Goal: Transaction & Acquisition: Purchase product/service

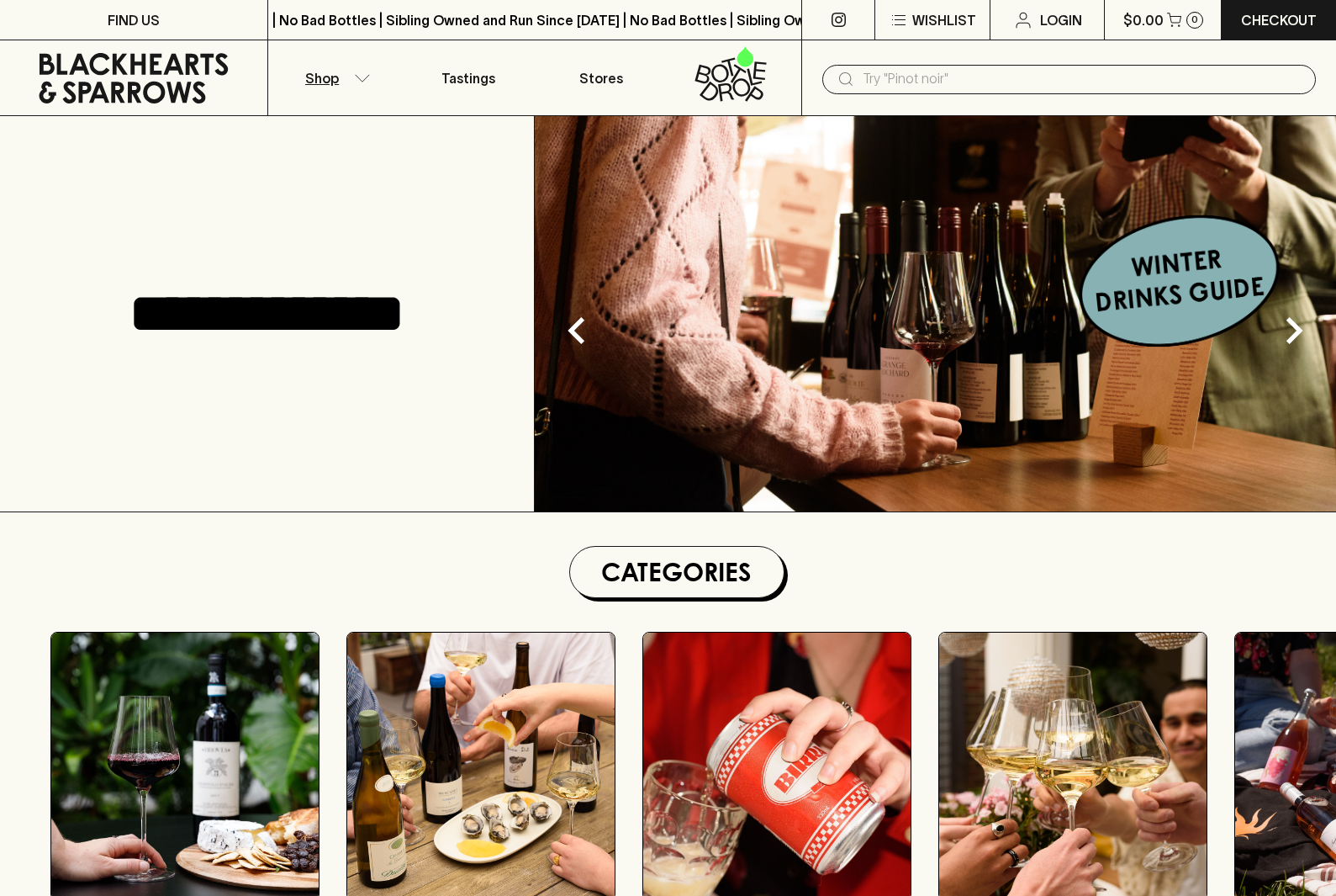
click at [347, 84] on button "Shop" at bounding box center [335, 78] width 134 height 75
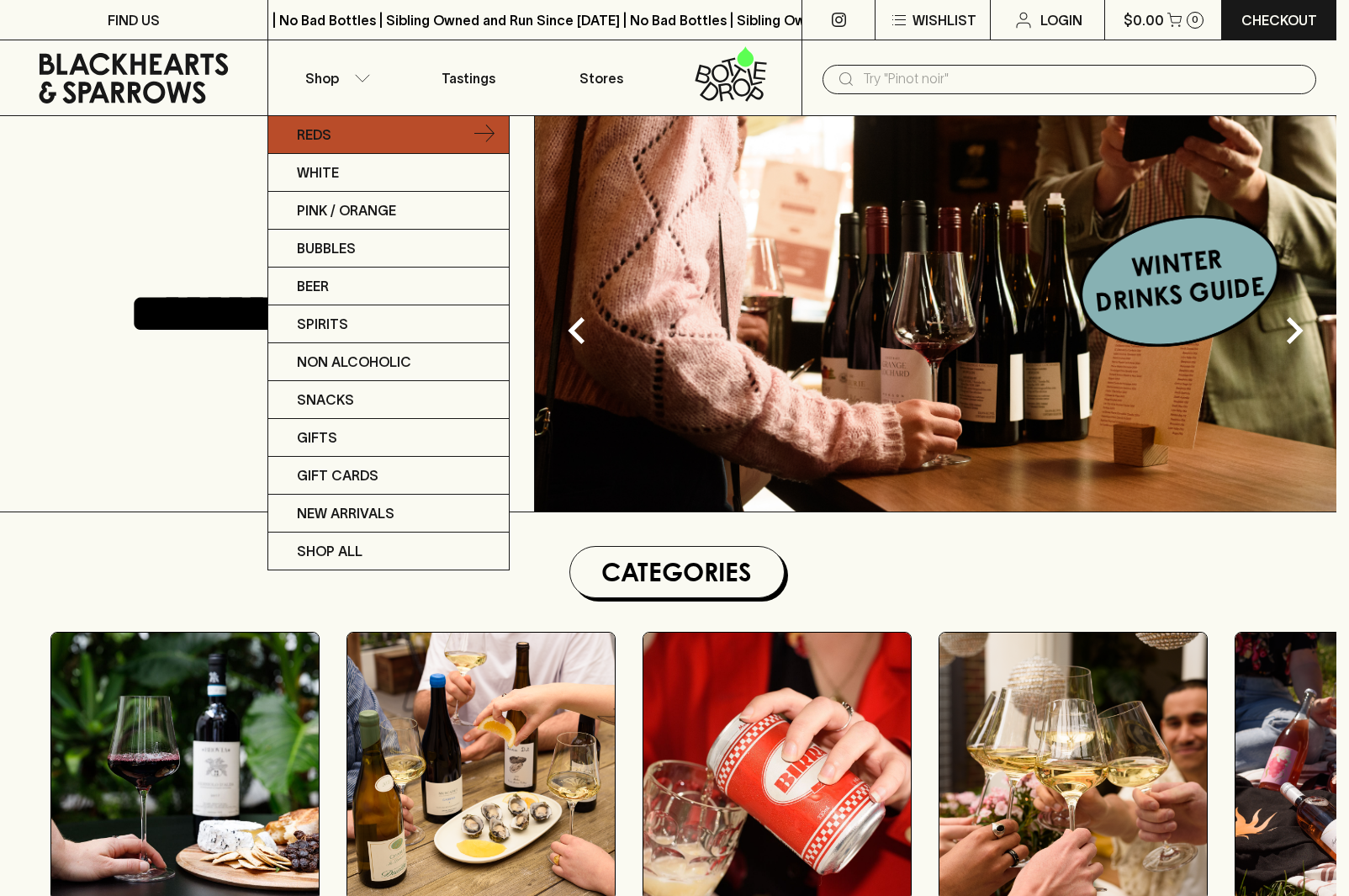
click at [324, 139] on p "Reds" at bounding box center [314, 134] width 35 height 20
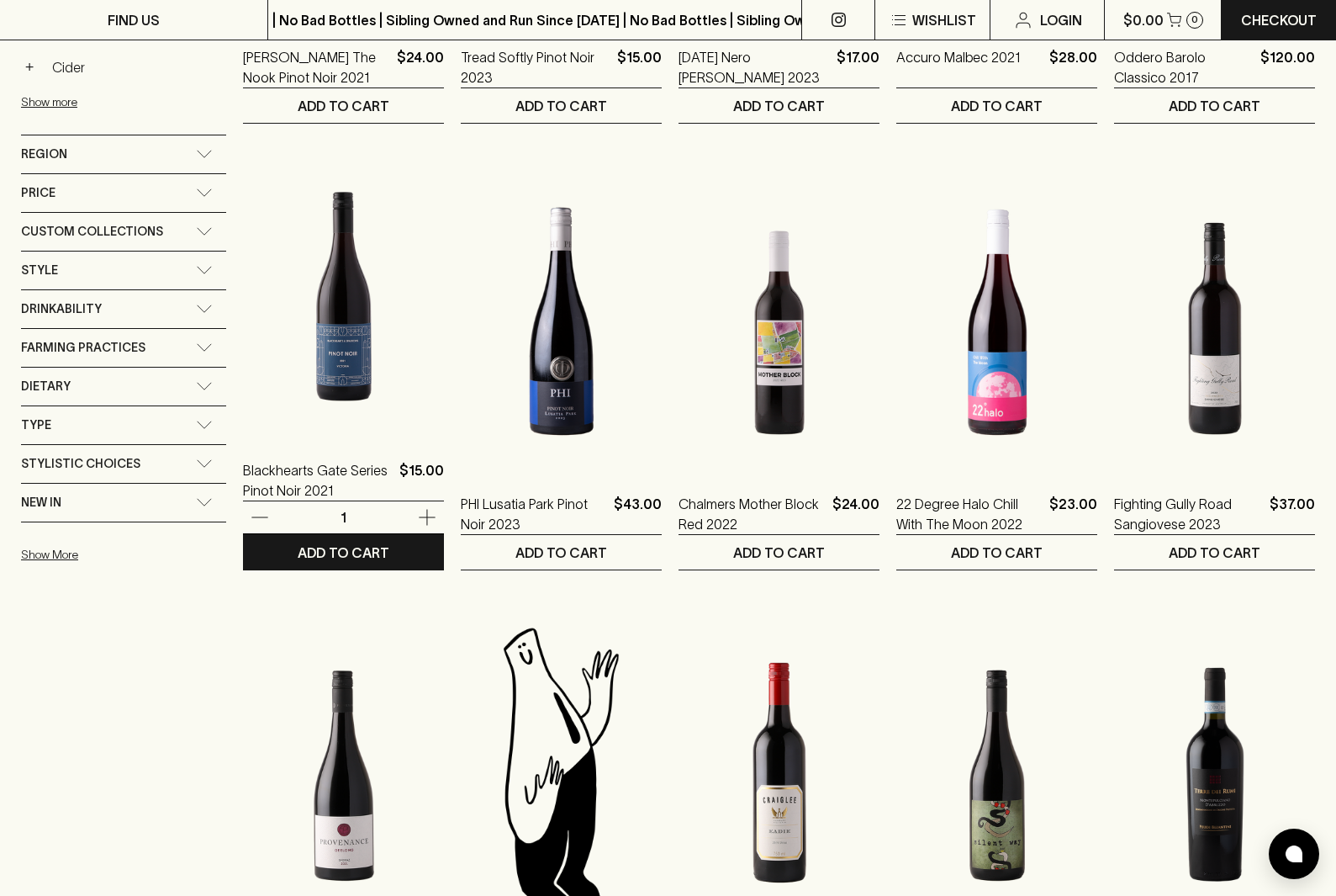
scroll to position [683, 0]
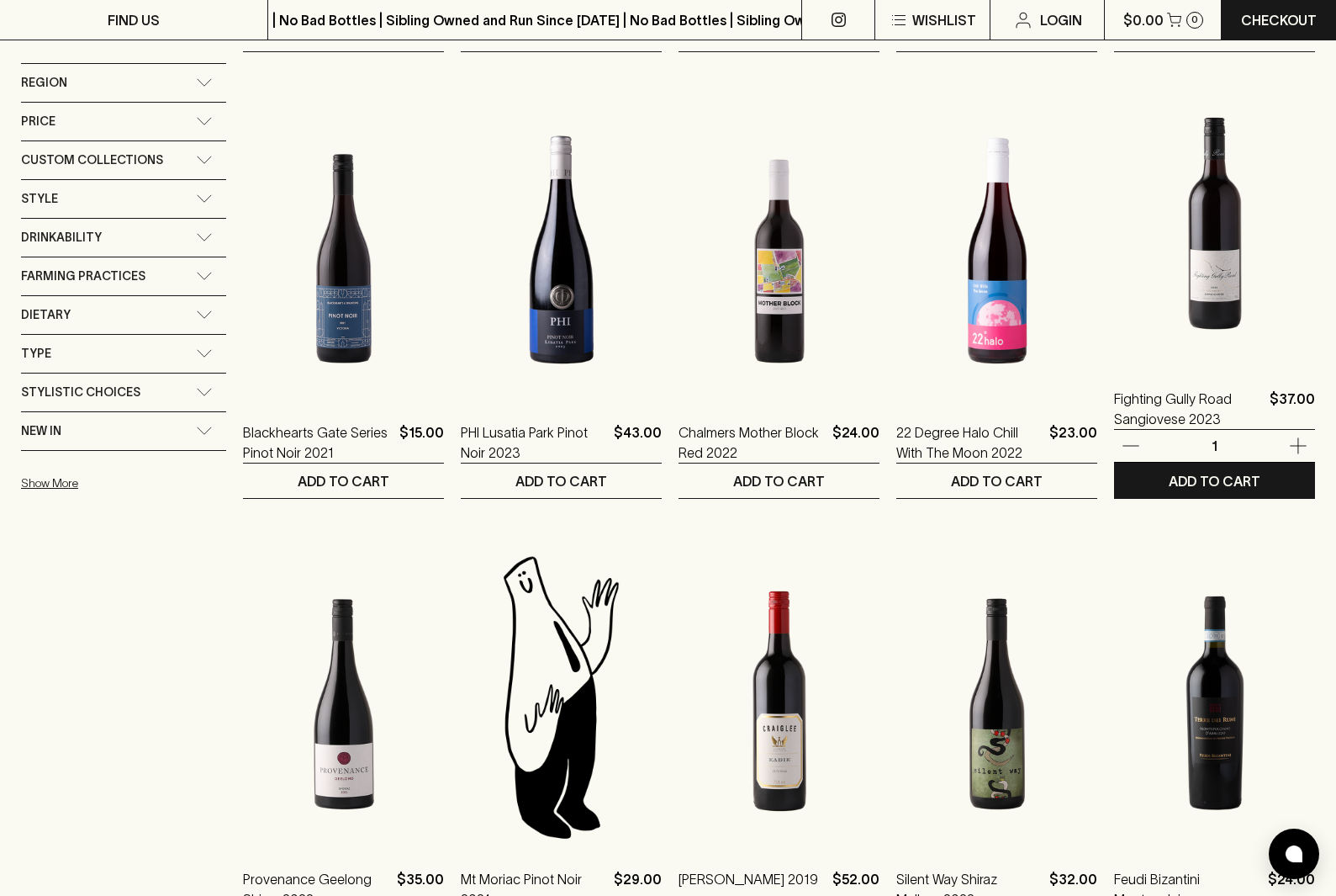
click at [1215, 274] on img at bounding box center [1215, 215] width 201 height 294
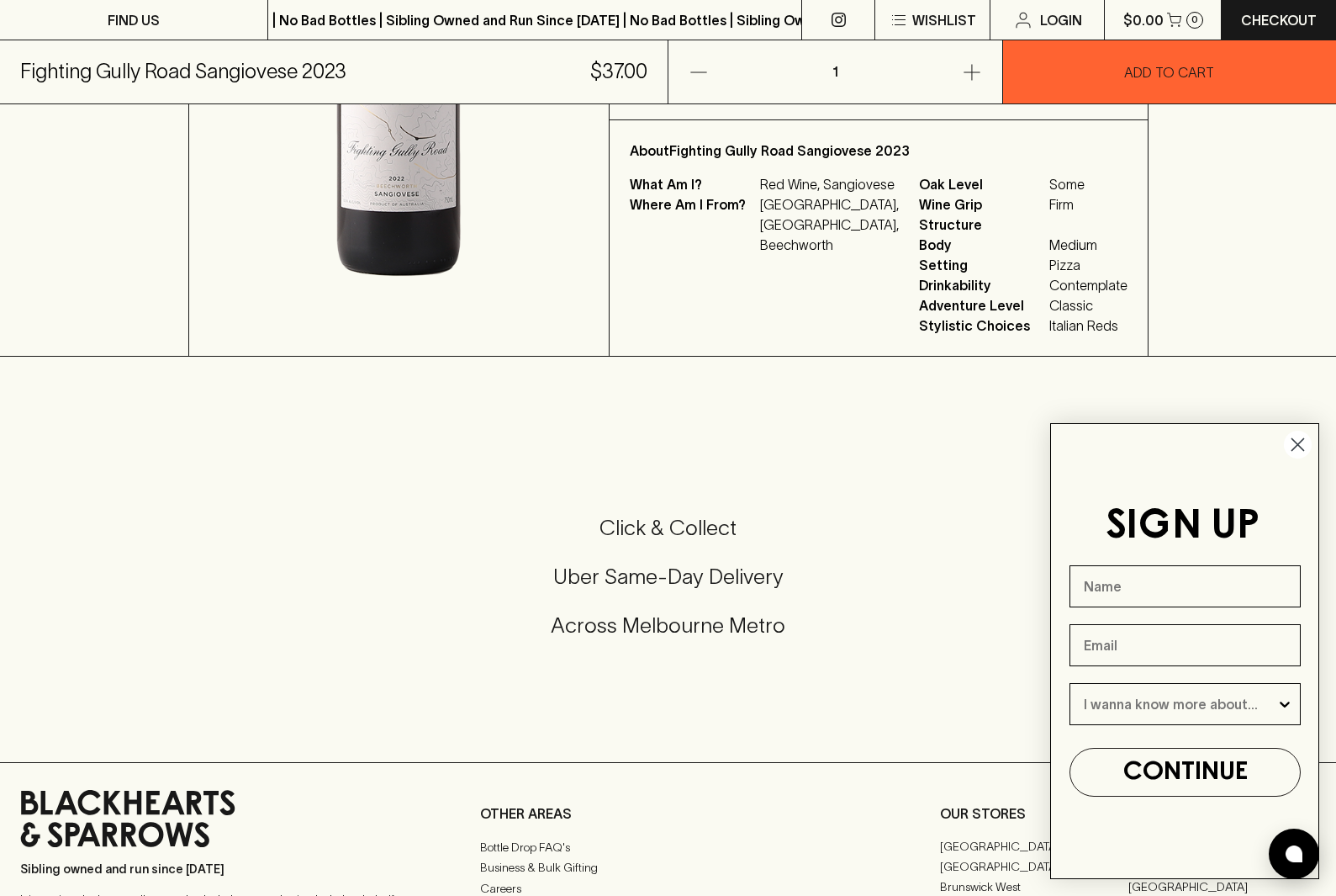
scroll to position [507, 0]
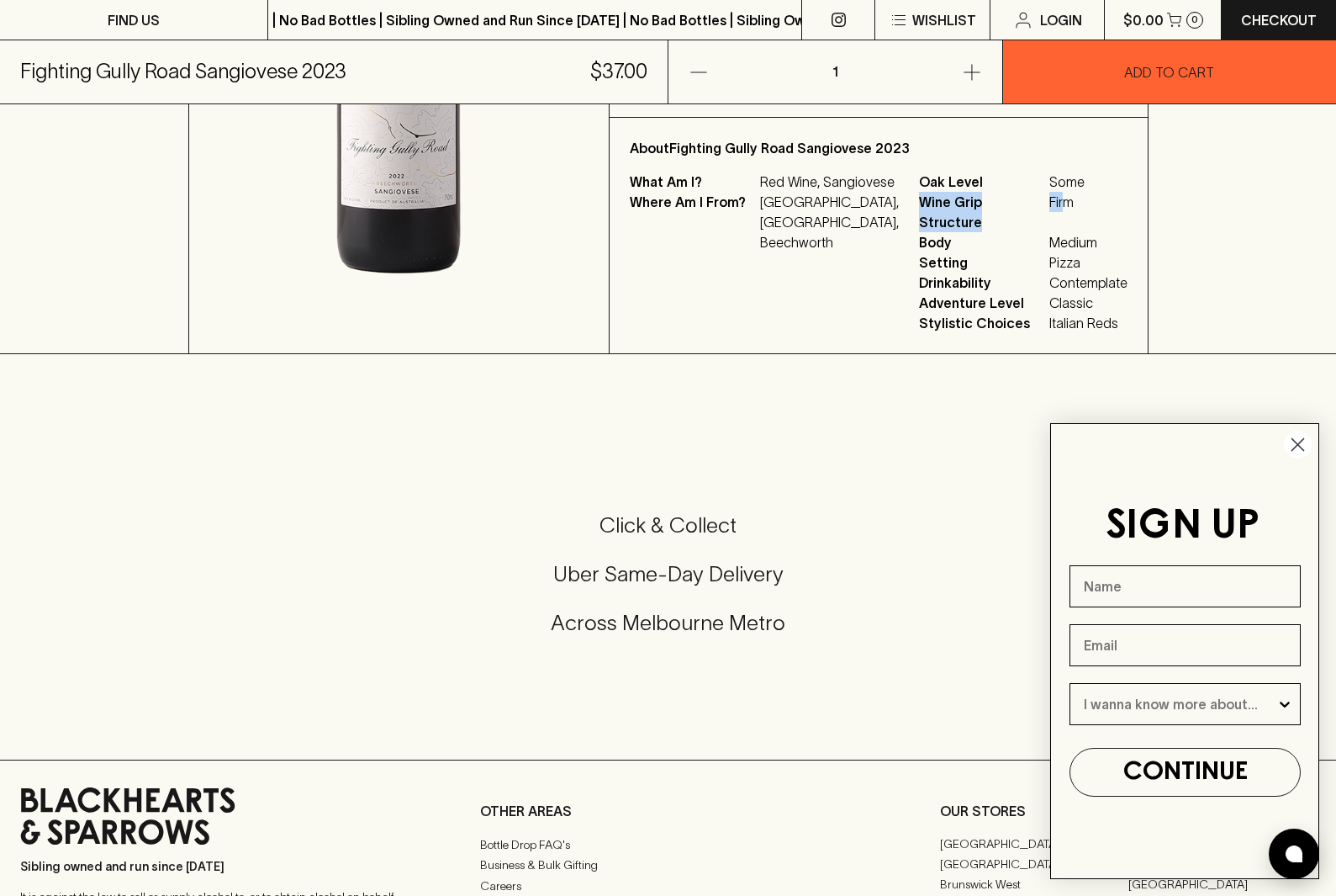
drag, startPoint x: 889, startPoint y: 212, endPoint x: 1035, endPoint y: 217, distance: 146.1
click at [1035, 217] on p "Wine Grip Structure Firm" at bounding box center [1024, 212] width 209 height 40
click at [1049, 217] on span "Firm" at bounding box center [1088, 212] width 78 height 40
drag, startPoint x: 920, startPoint y: 216, endPoint x: 1040, endPoint y: 219, distance: 120.0
click at [1041, 222] on p "Wine Grip Structure Firm" at bounding box center [1024, 212] width 209 height 40
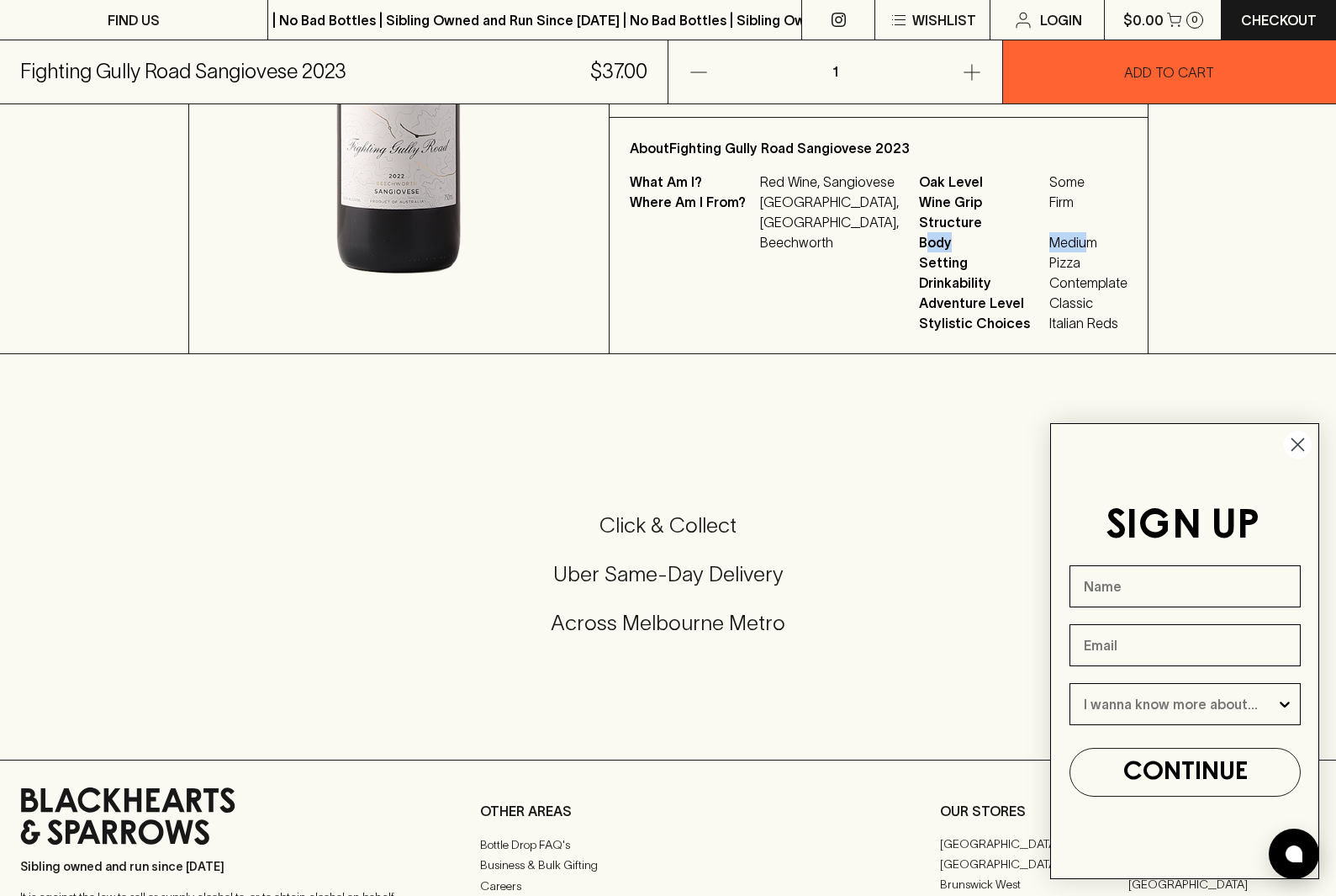
drag, startPoint x: 889, startPoint y: 243, endPoint x: 1056, endPoint y: 243, distance: 167.0
click at [1056, 243] on p "Body Medium" at bounding box center [1024, 242] width 209 height 20
drag, startPoint x: 895, startPoint y: 261, endPoint x: 1048, endPoint y: 264, distance: 153.0
click at [1048, 264] on p "Setting Pizza" at bounding box center [1024, 261] width 209 height 20
drag, startPoint x: 888, startPoint y: 287, endPoint x: 1096, endPoint y: 303, distance: 208.6
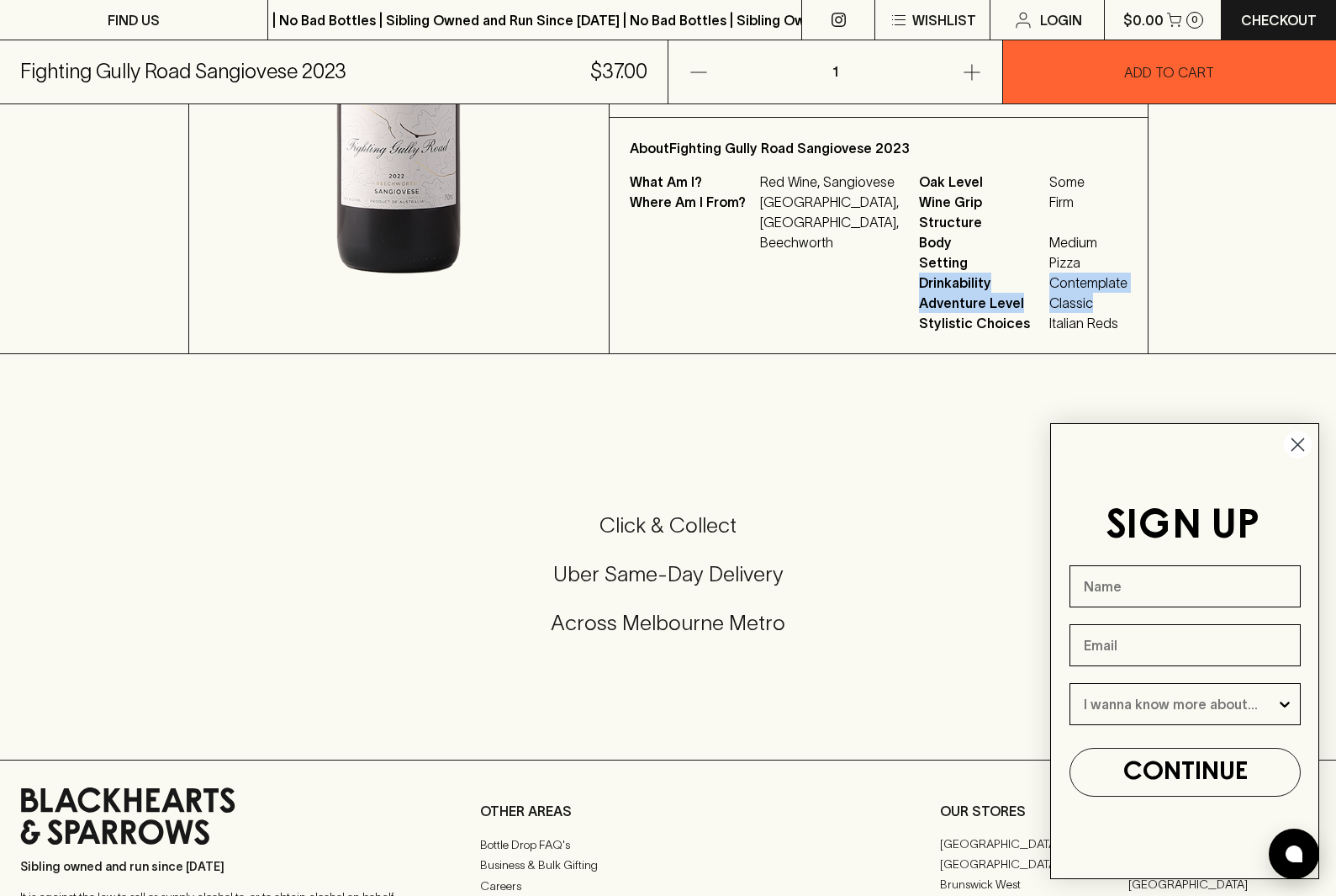
click at [1096, 303] on div "About Fighting Gully Road Sangiovese 2023 What Am I? Red Wine, Sangiovese Where…" at bounding box center [878, 235] width 538 height 235
drag, startPoint x: 911, startPoint y: 301, endPoint x: 1060, endPoint y: 303, distance: 149.0
click at [1060, 303] on p "Adventure Level Classic" at bounding box center [1024, 302] width 209 height 20
click at [1060, 303] on span "Classic" at bounding box center [1088, 302] width 78 height 20
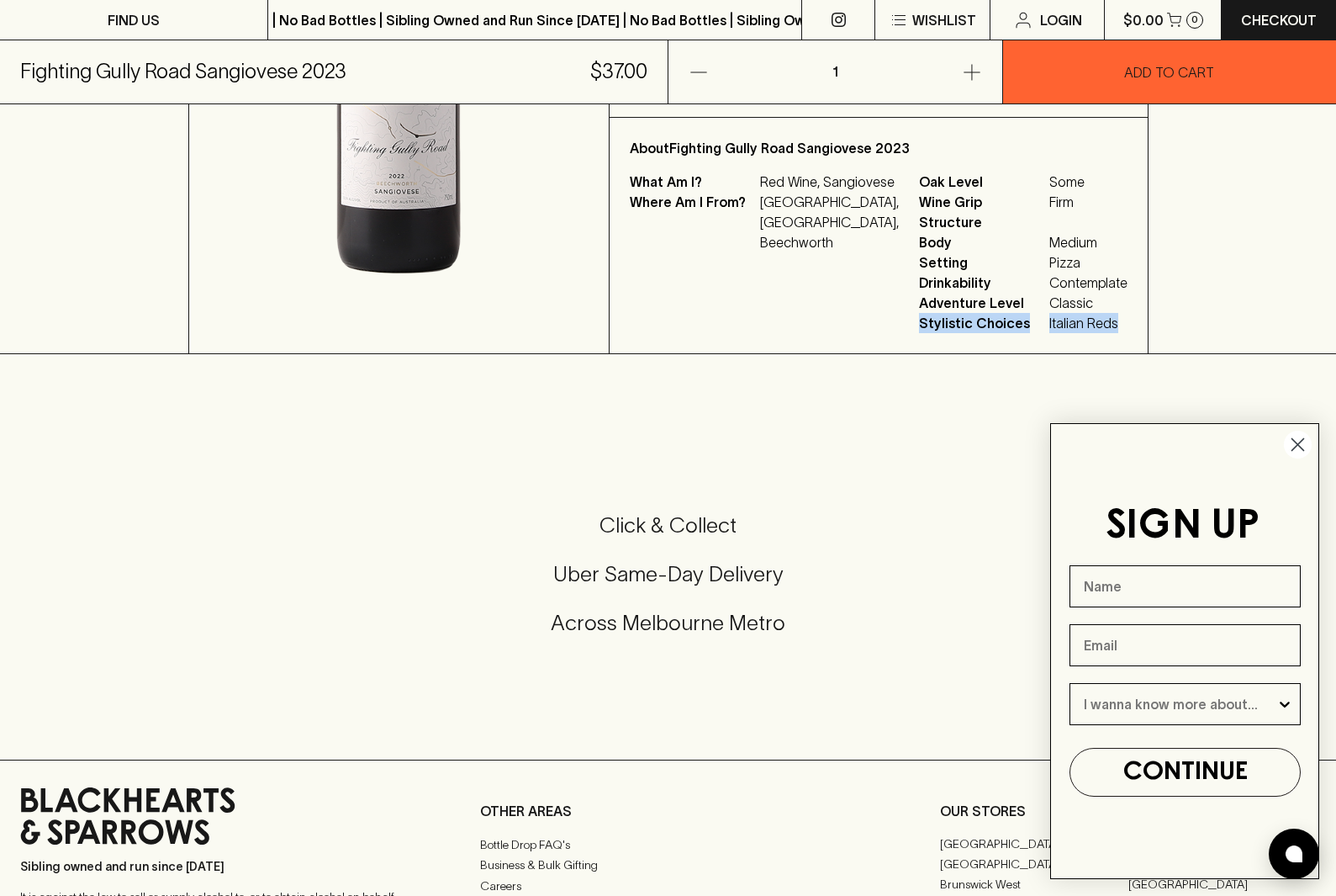
drag, startPoint x: 884, startPoint y: 325, endPoint x: 1080, endPoint y: 349, distance: 197.5
click at [1080, 349] on div "About Fighting Gully Road Sangiovese 2023 What Am I? Red Wine, Sangiovese Where…" at bounding box center [878, 235] width 538 height 235
click at [1297, 444] on icon "Close dialog" at bounding box center [1298, 445] width 12 height 12
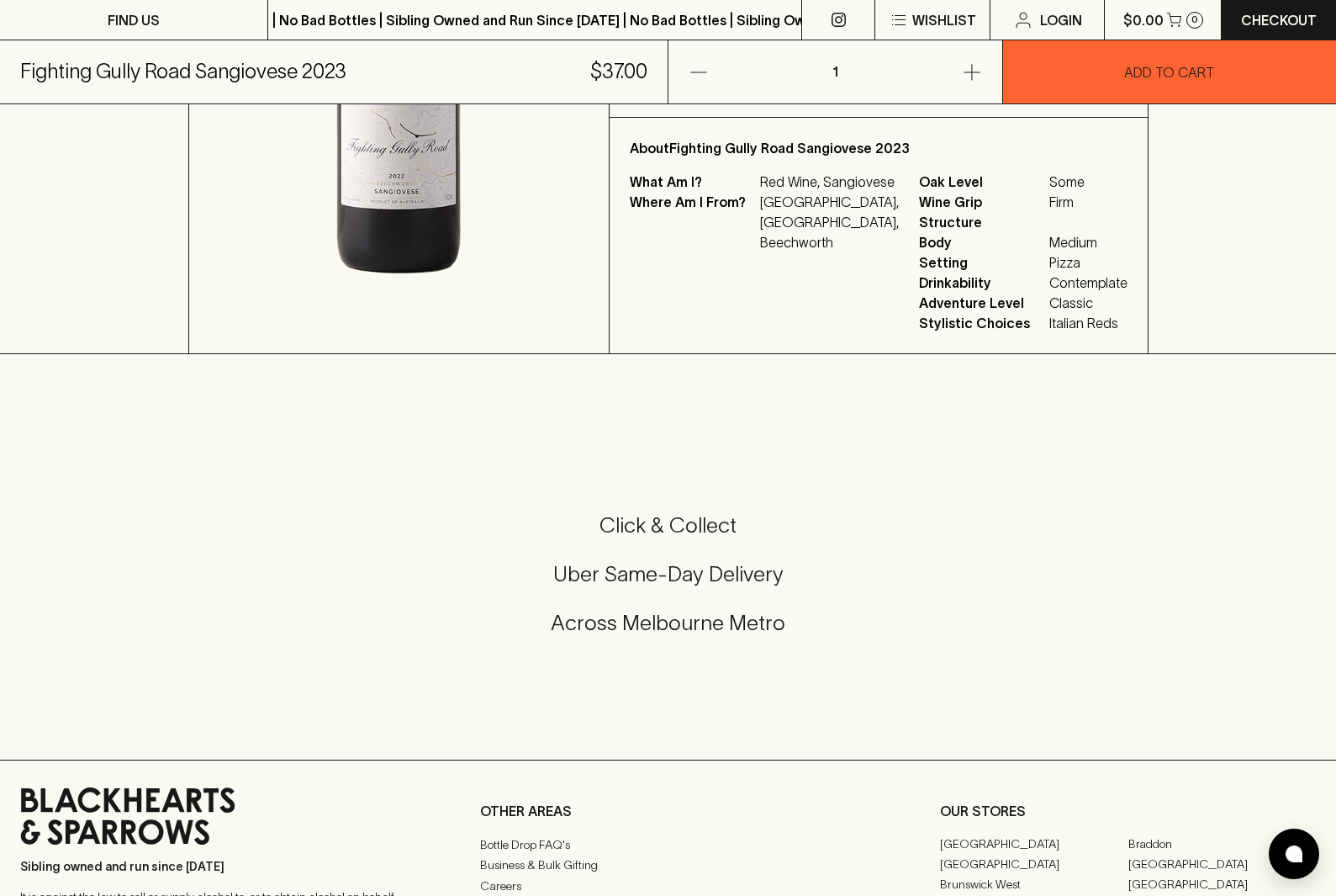
click at [756, 252] on p "Where Am I From?" at bounding box center [693, 222] width 126 height 60
